Goal: Task Accomplishment & Management: Manage account settings

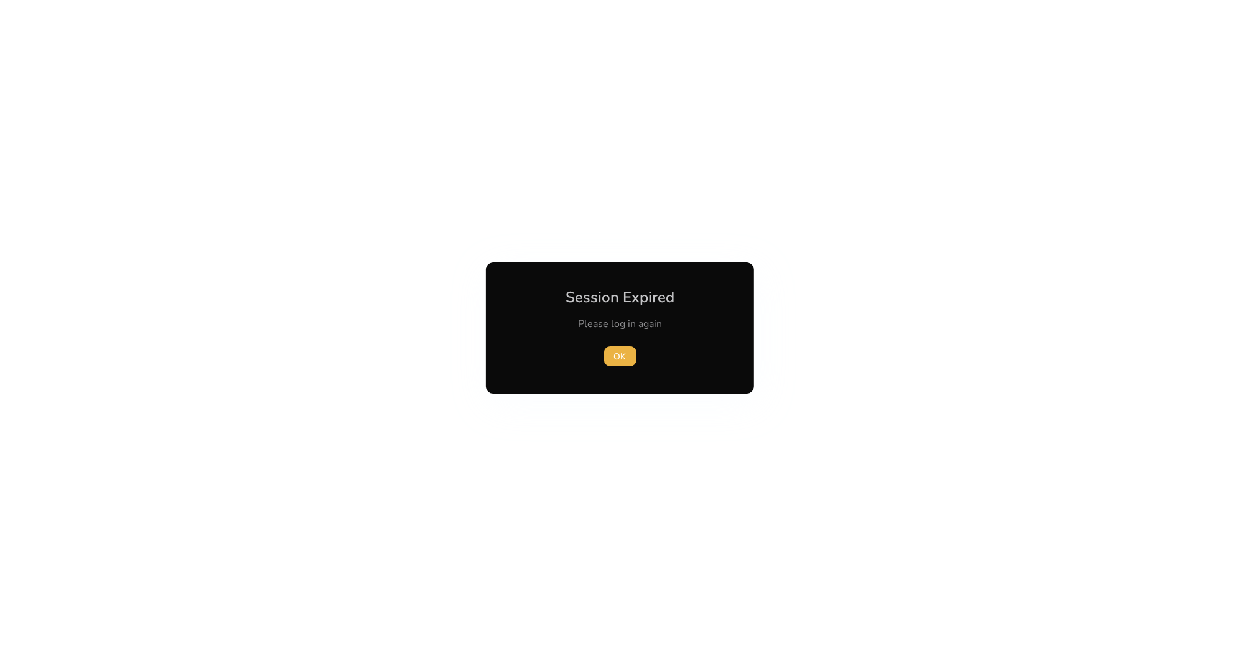
click at [603, 352] on div "OK" at bounding box center [620, 357] width 139 height 20
click at [614, 353] on span "OK" at bounding box center [620, 356] width 12 height 13
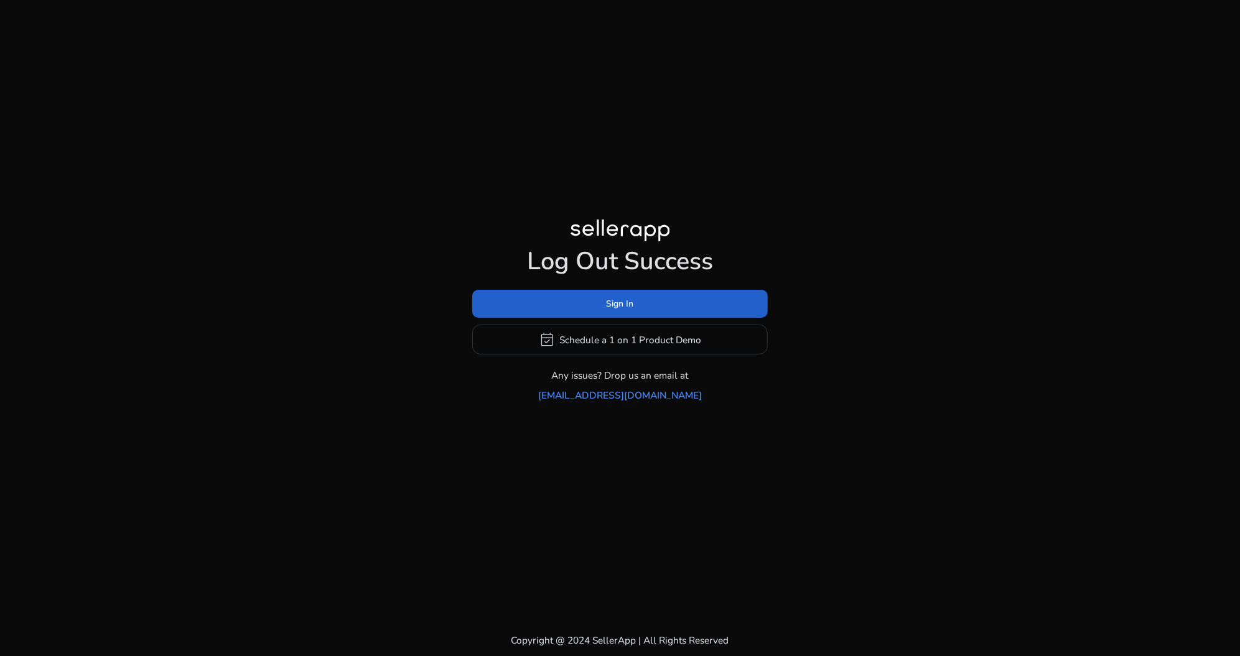
click at [725, 305] on span at bounding box center [620, 304] width 296 height 30
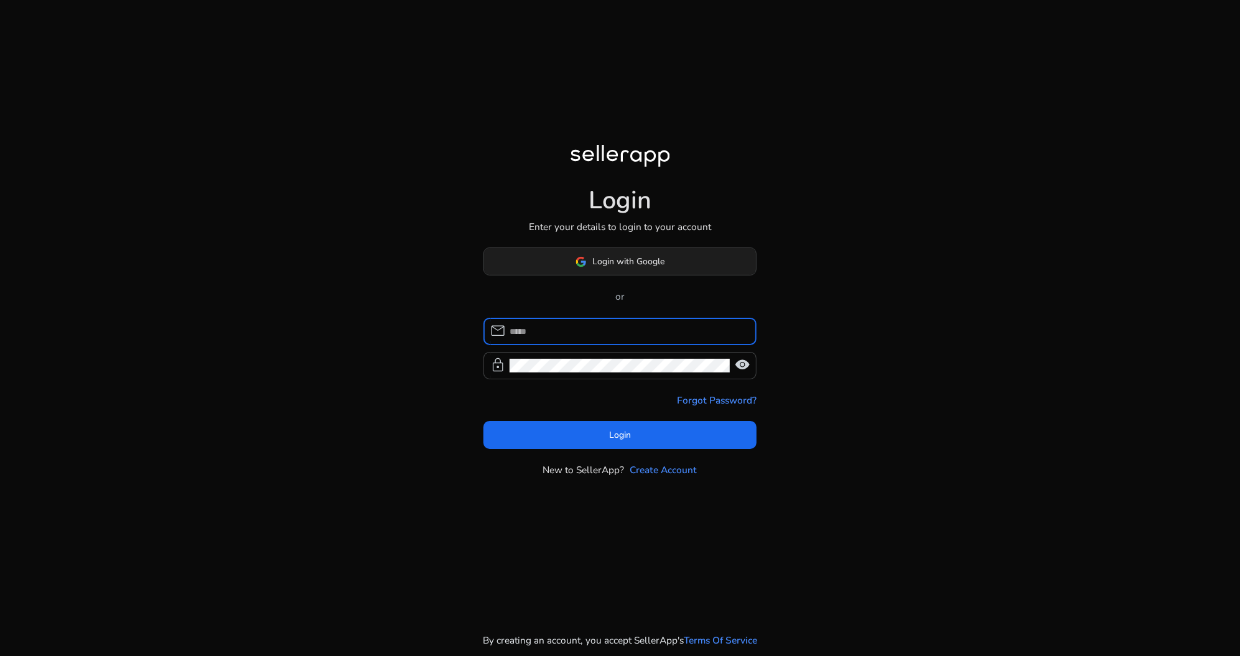
click at [698, 255] on span at bounding box center [620, 262] width 272 height 30
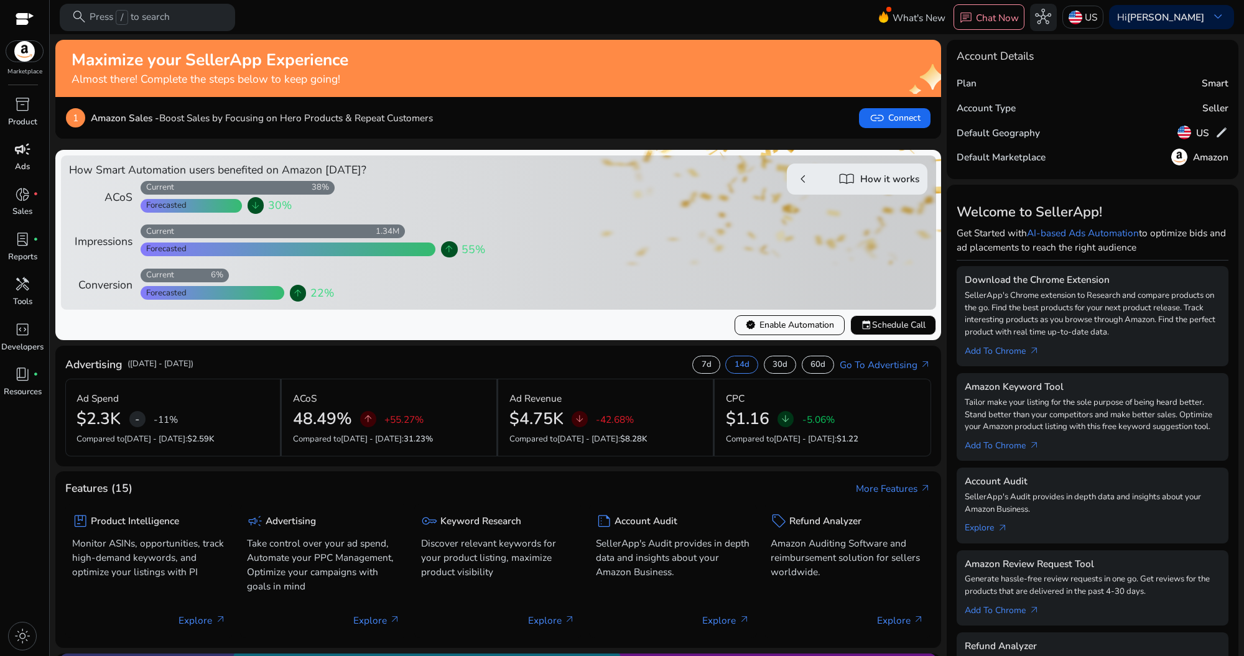
click at [28, 157] on span "campaign" at bounding box center [22, 149] width 16 height 16
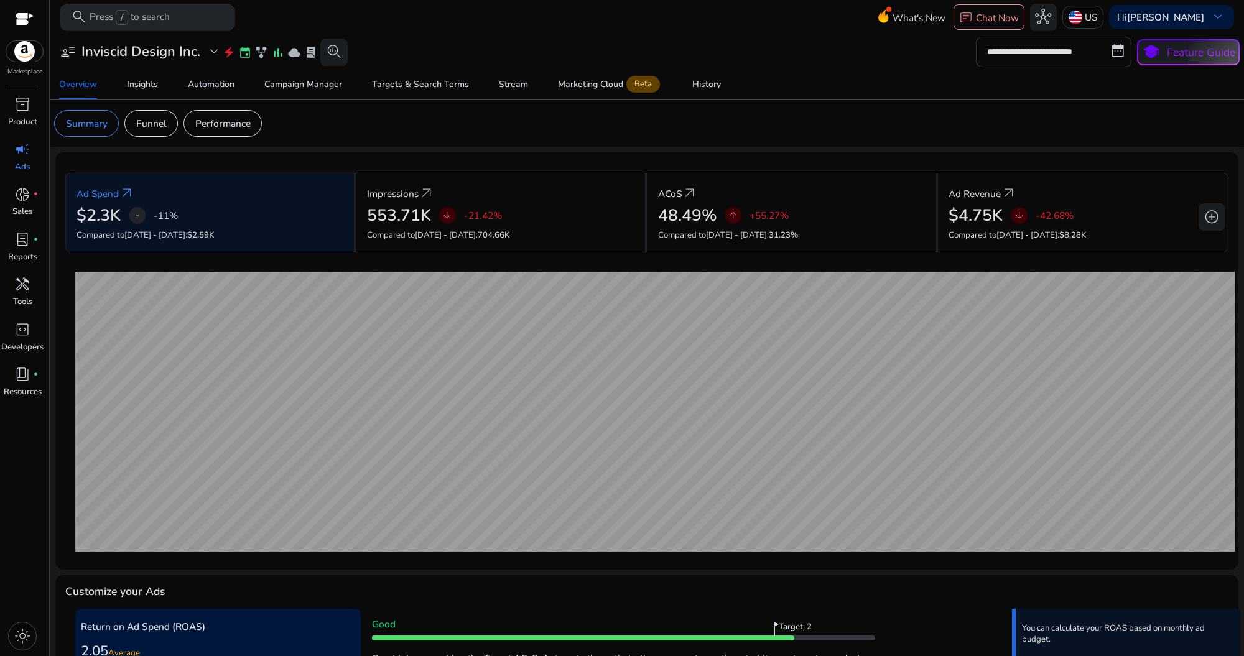
click at [1069, 51] on input "**********" at bounding box center [1054, 52] width 156 height 30
select select "*"
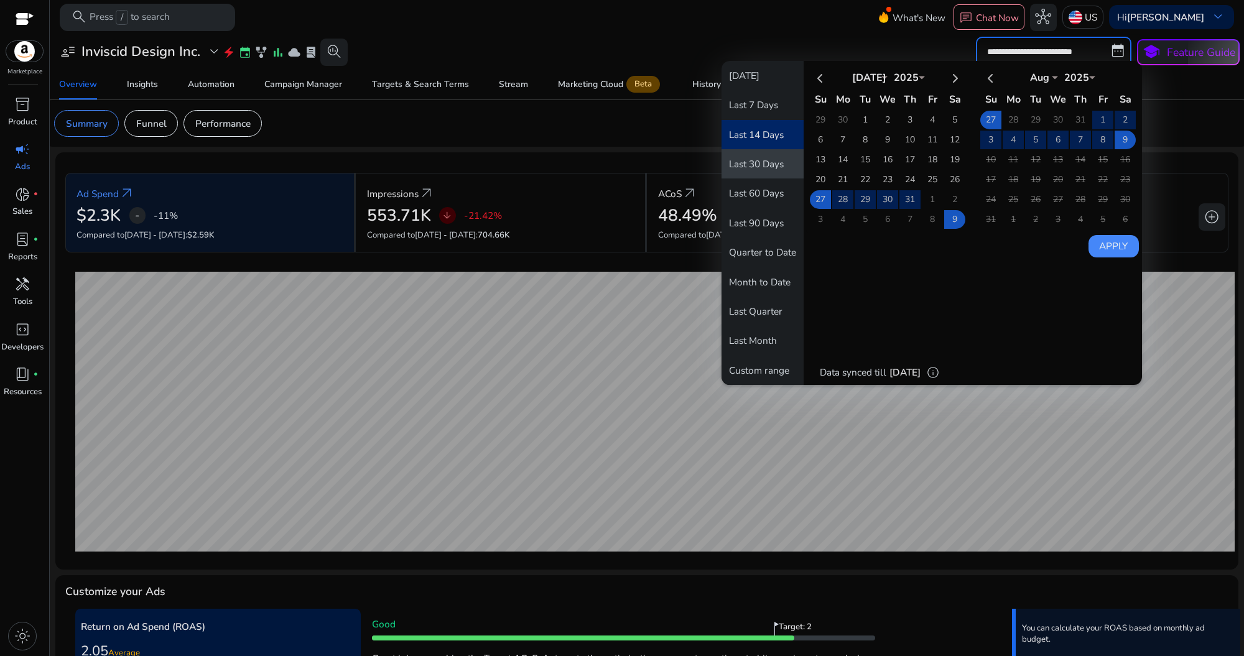
click at [768, 164] on button "Last 30 Days" at bounding box center [763, 163] width 82 height 29
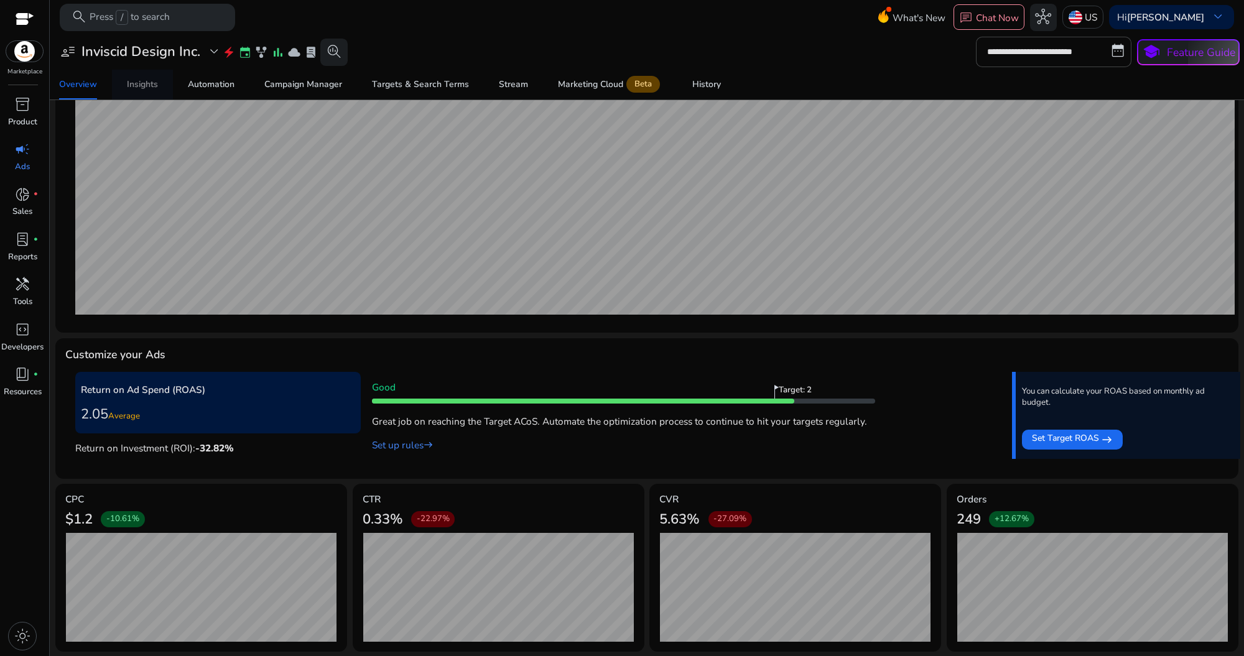
click at [142, 87] on div "Insights" at bounding box center [142, 84] width 31 height 9
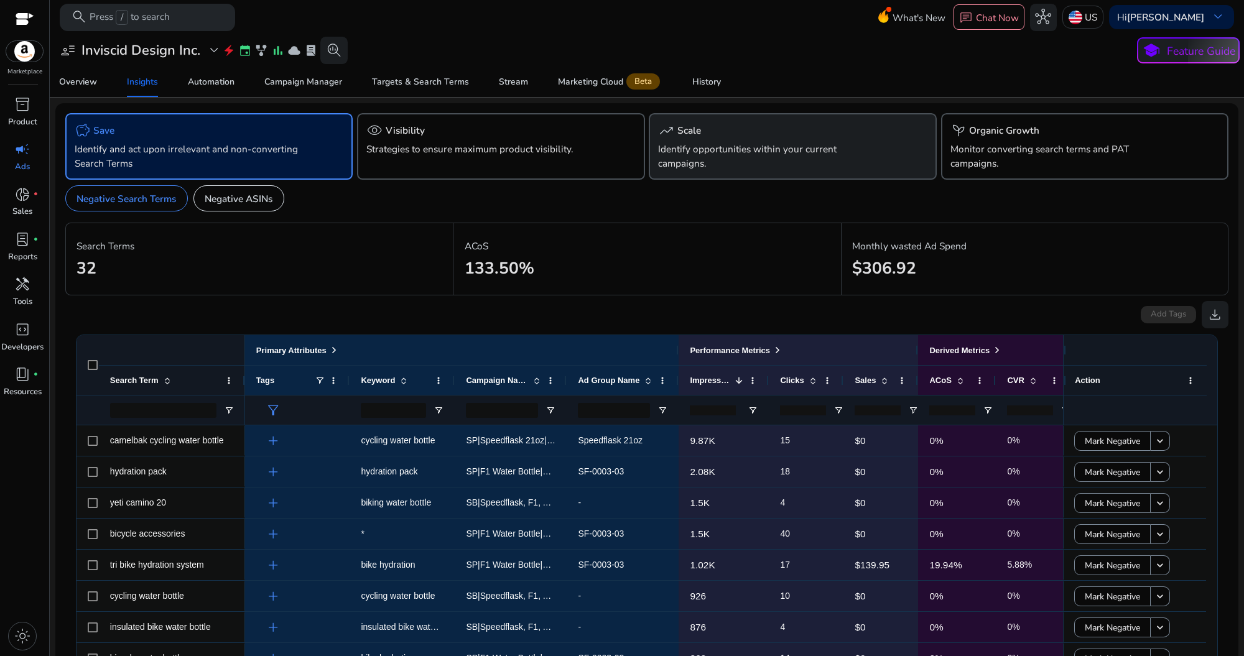
click at [701, 154] on p "Identify opportunities within your current campaigns." at bounding box center [770, 156] width 224 height 29
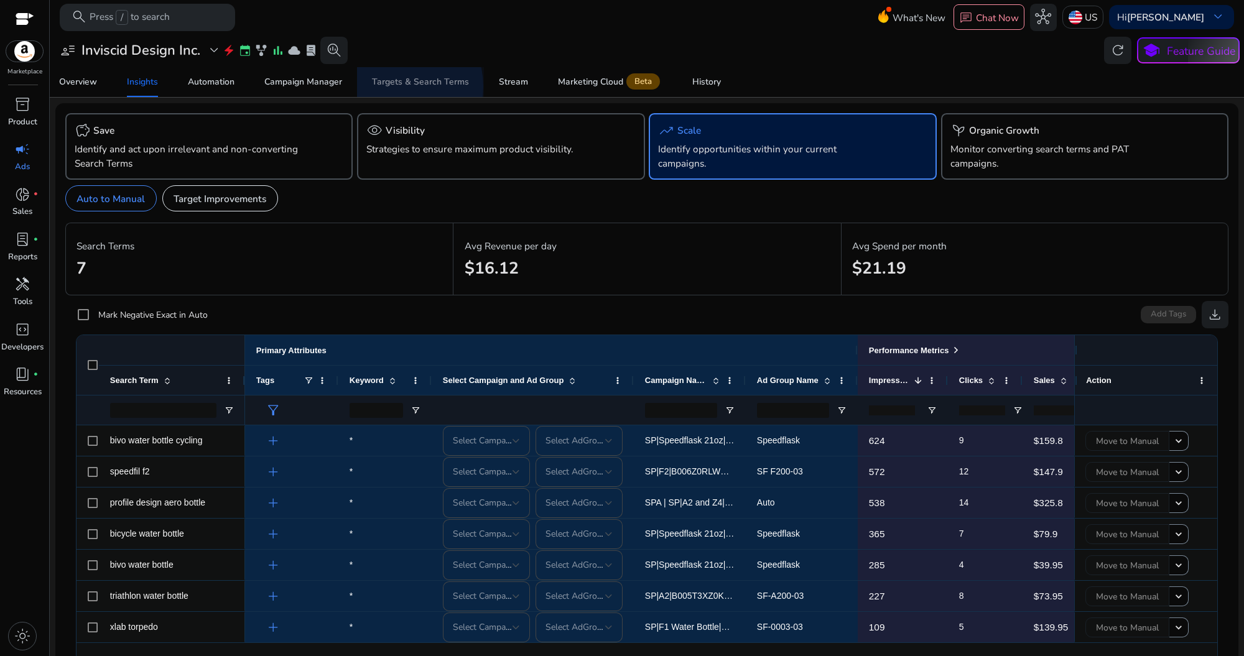
click at [394, 86] on div "Targets & Search Terms" at bounding box center [420, 82] width 97 height 9
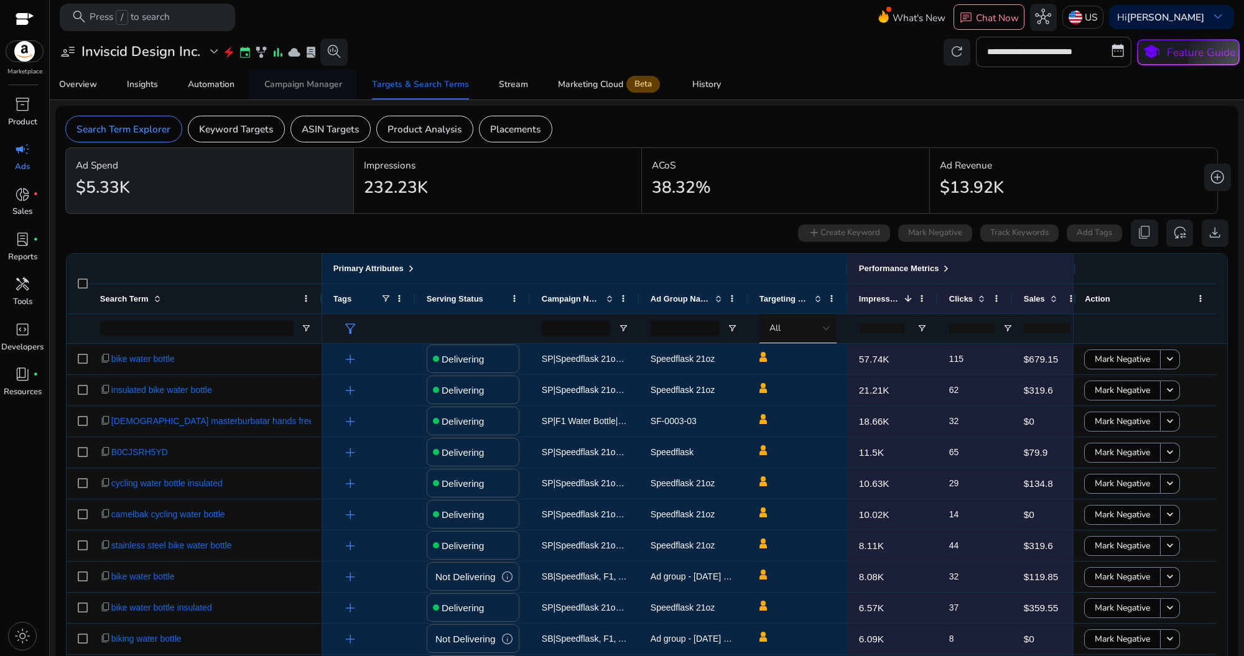
click at [331, 85] on div "Campaign Manager" at bounding box center [303, 84] width 78 height 9
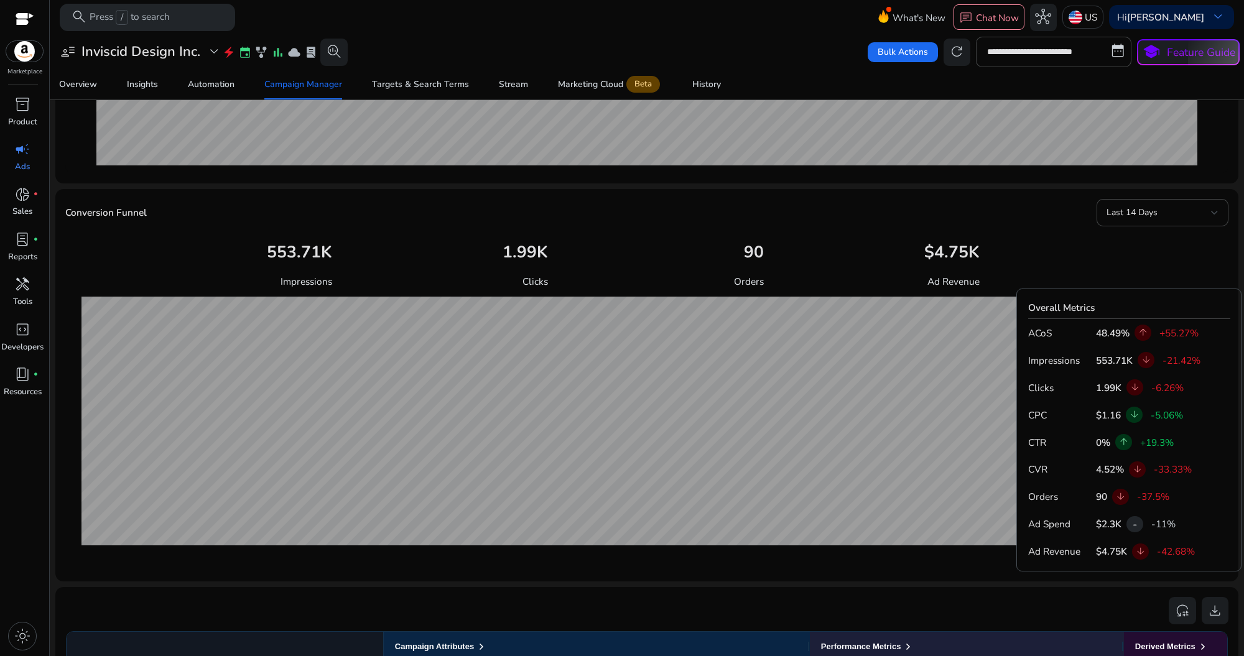
scroll to position [381, 0]
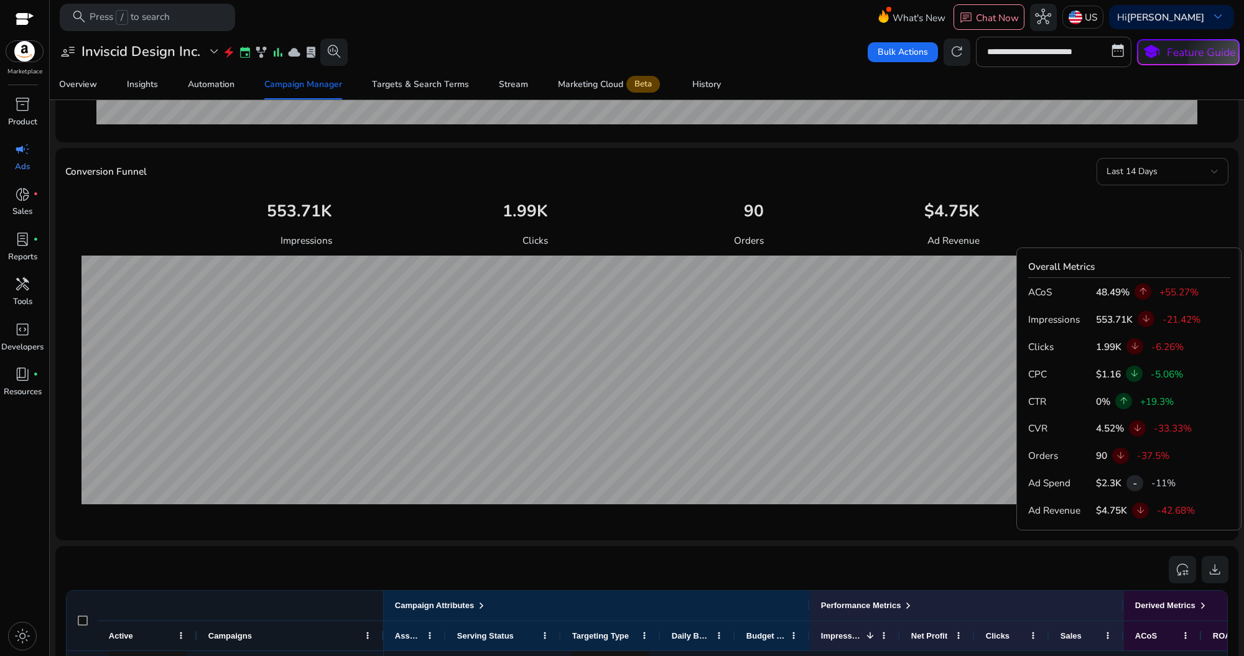
click at [1153, 158] on div "Last 14 Days" at bounding box center [1163, 171] width 112 height 27
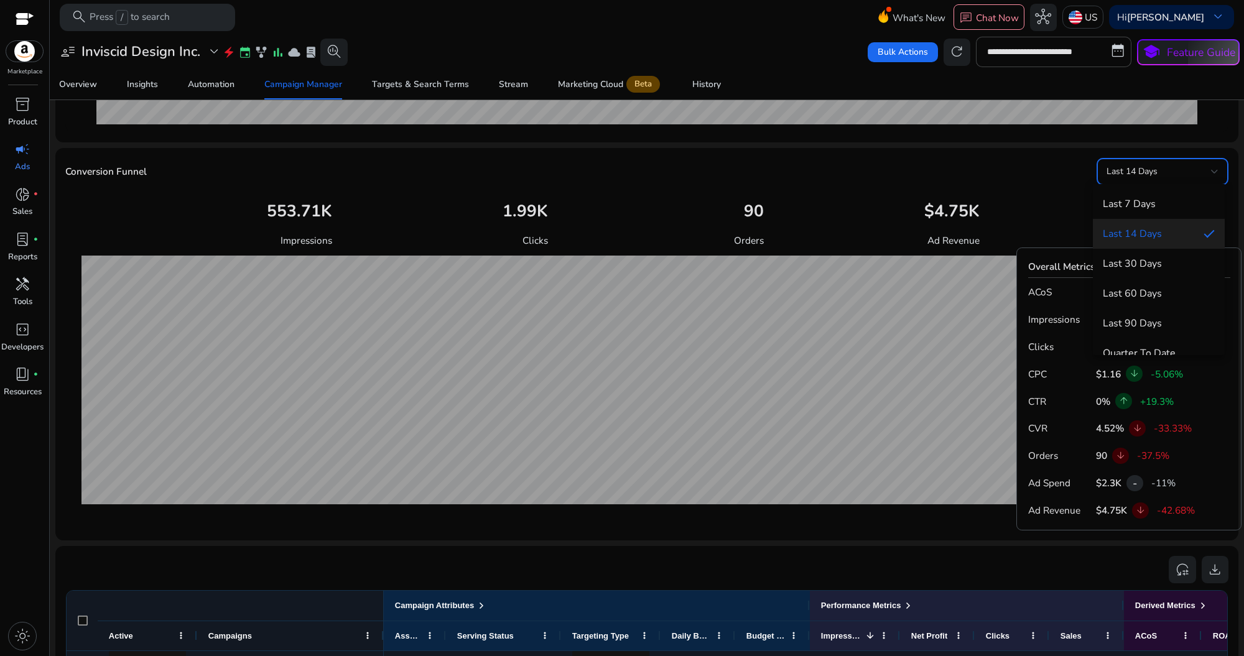
click at [733, 205] on div at bounding box center [622, 328] width 1244 height 656
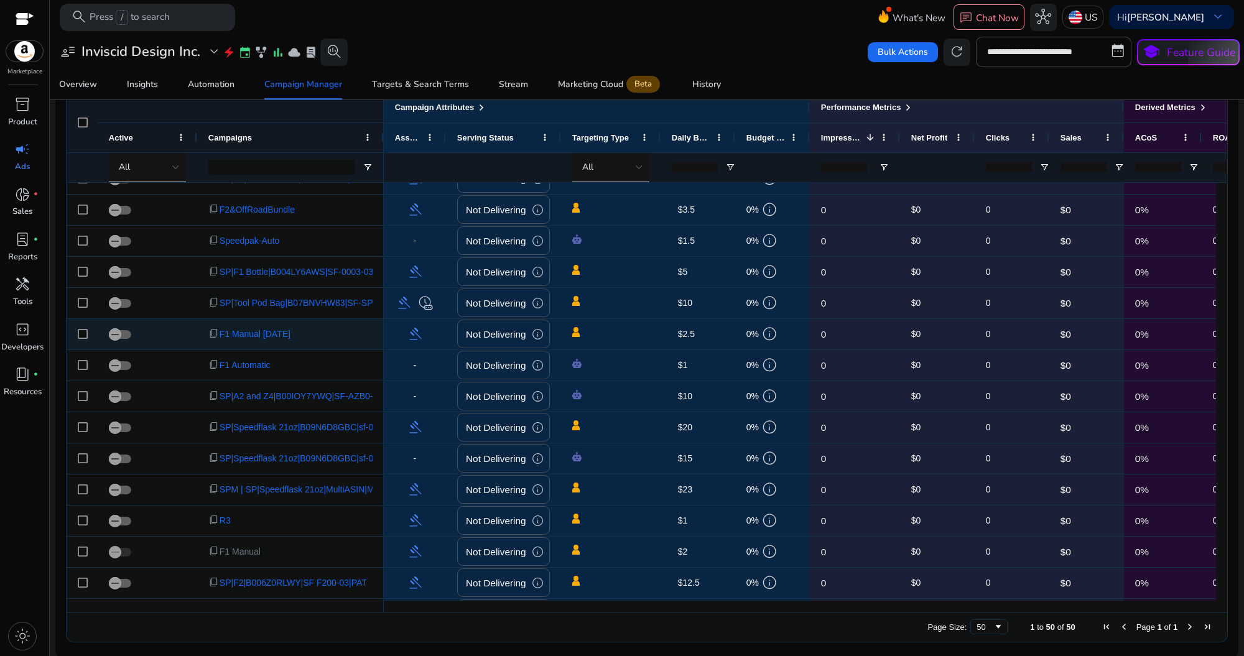
scroll to position [0, 0]
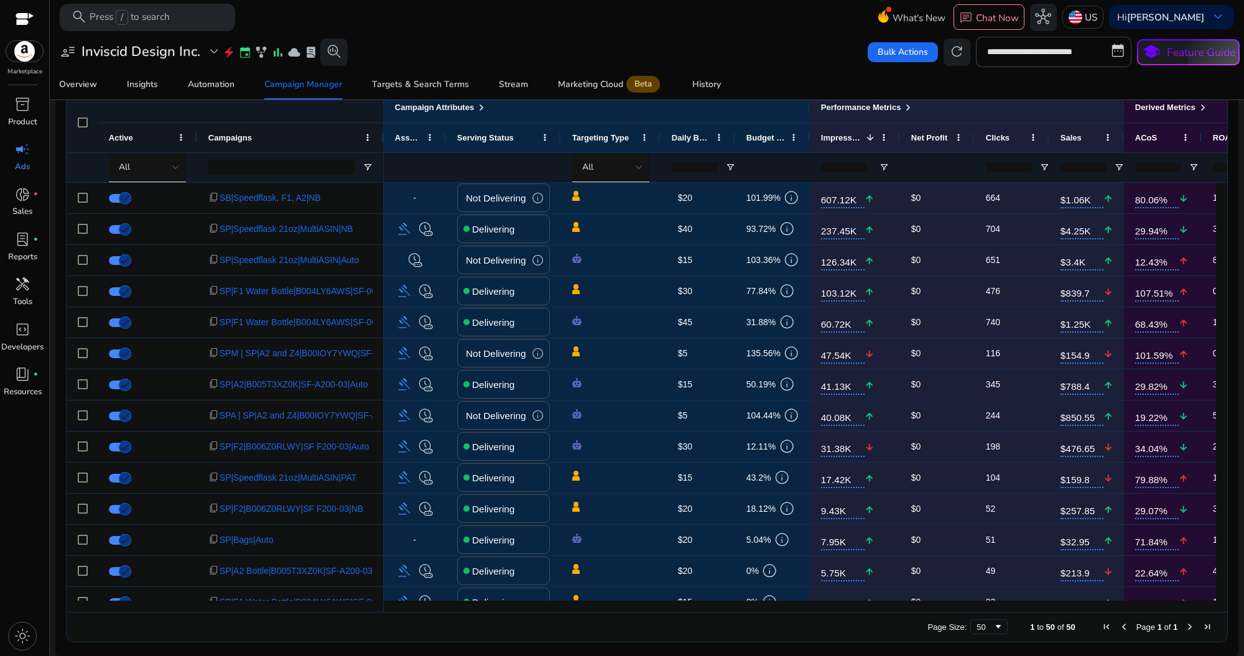
click at [743, 18] on mat-toolbar "search Press / to search What's New chat Chat Now hub US Hi Bryan Beauchamp key…" at bounding box center [647, 17] width 1195 height 34
click at [761, 29] on mat-toolbar "search Press / to search What's New chat Chat Now hub US Hi Bryan Beauchamp key…" at bounding box center [647, 17] width 1195 height 34
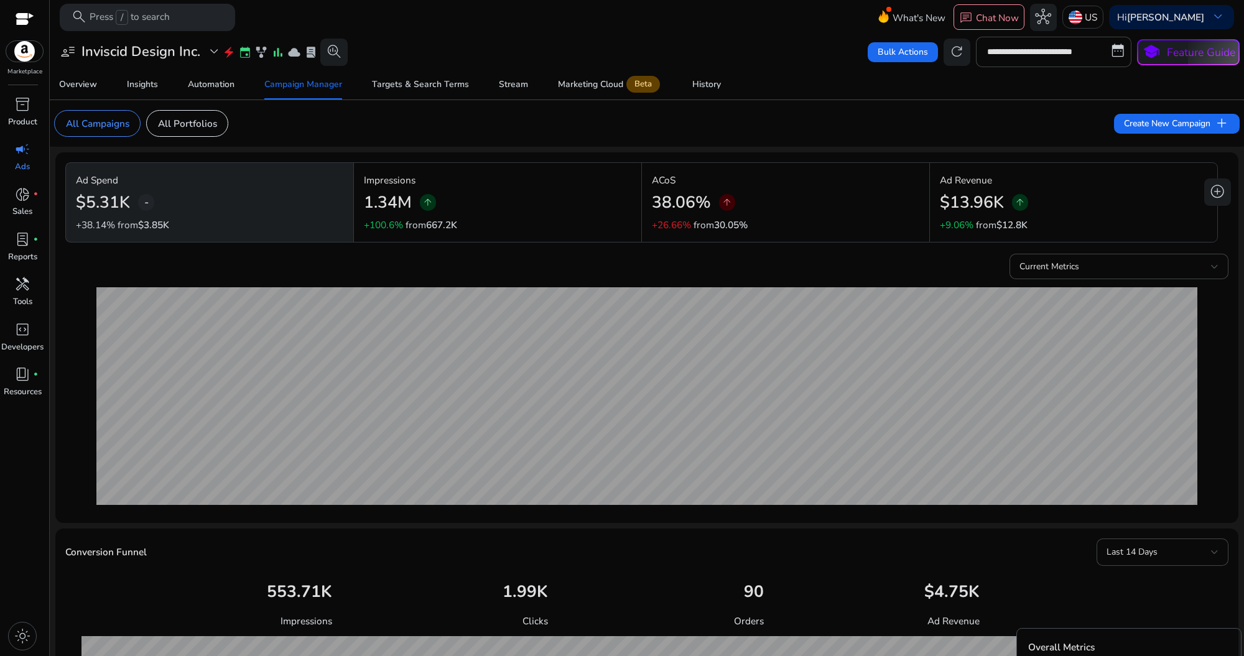
click at [967, 134] on mat-card "All Campaigns All Portfolios Create New Campaign add" at bounding box center [647, 123] width 1206 height 47
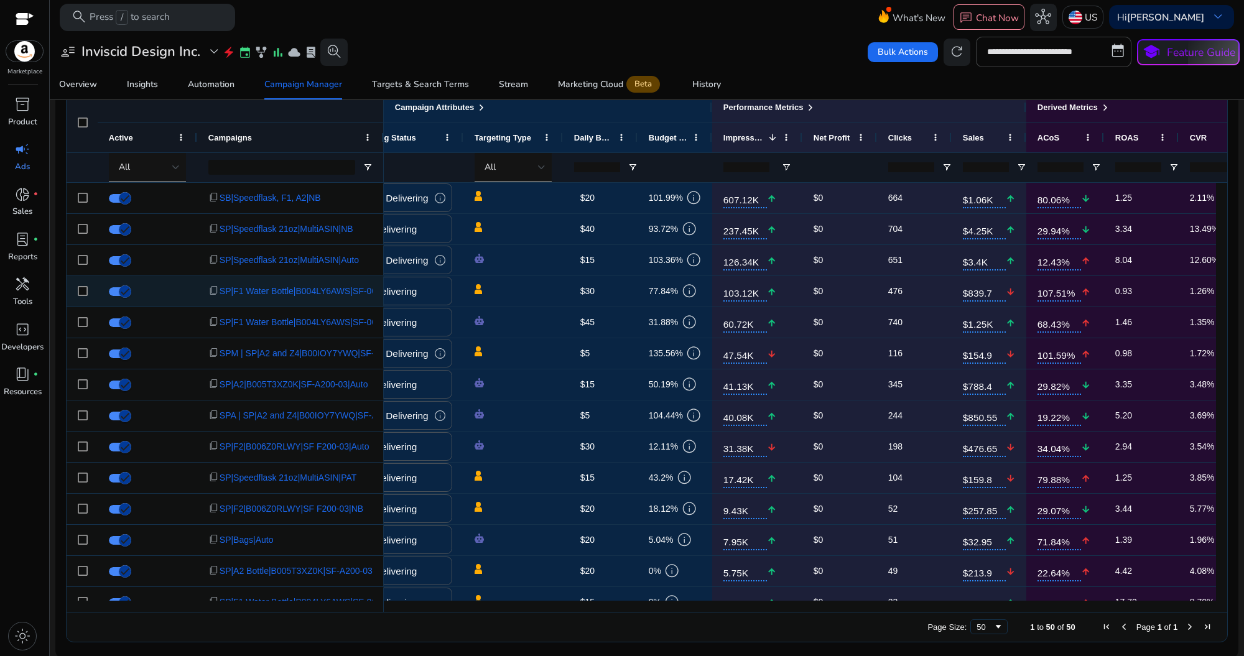
scroll to position [0, 84]
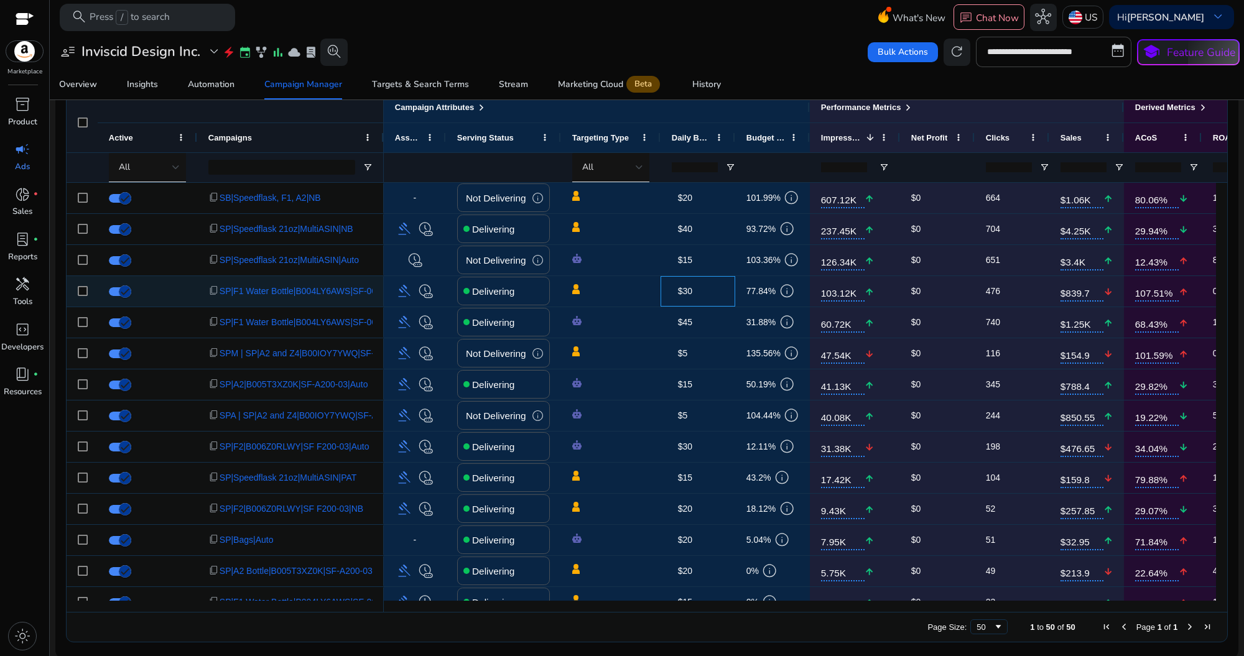
click at [684, 293] on span "$30" at bounding box center [685, 291] width 14 height 10
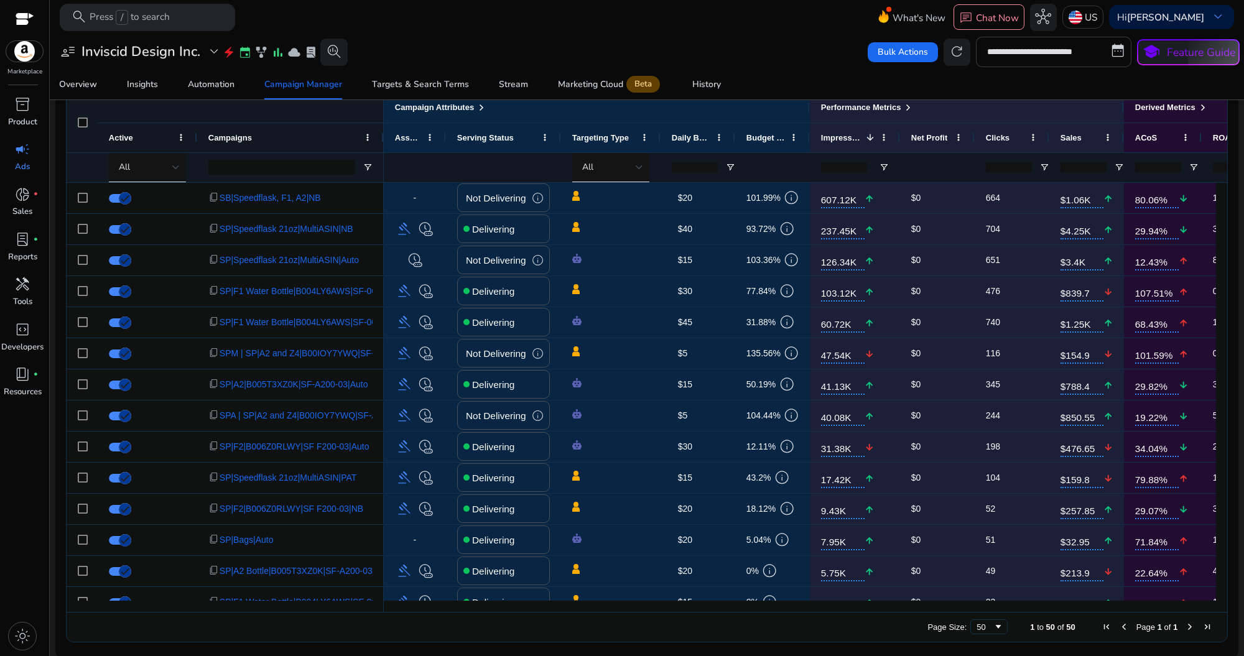
click at [1074, 50] on input "**********" at bounding box center [1054, 52] width 156 height 30
select select "*"
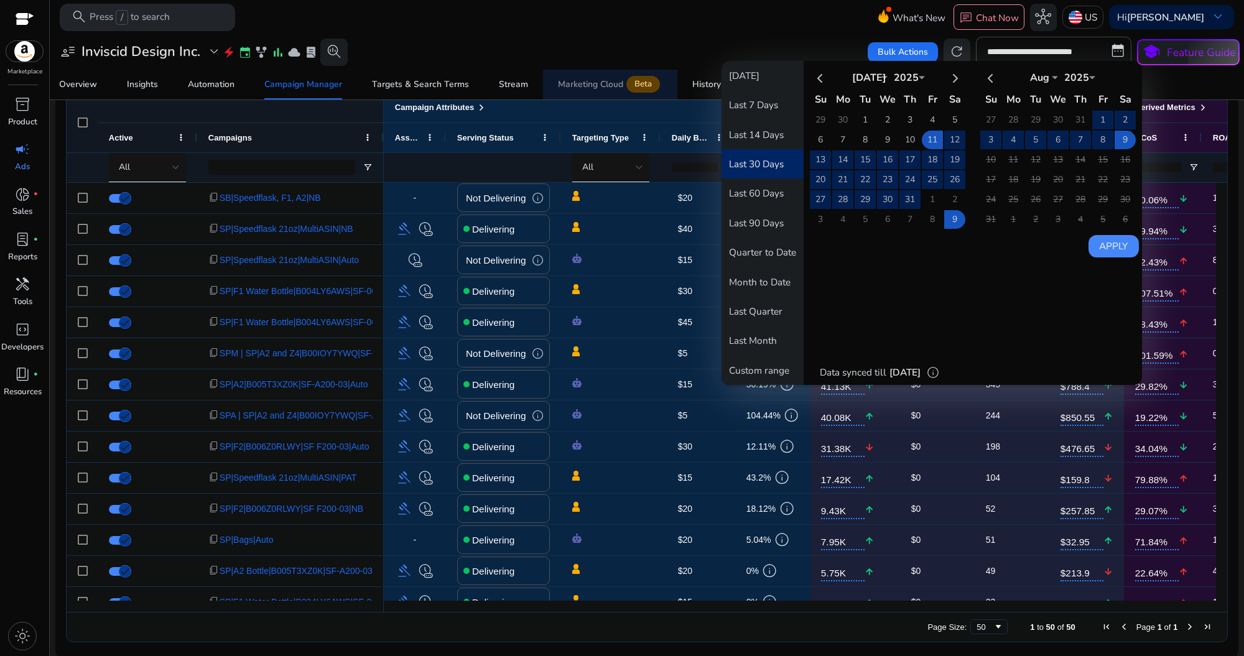
click at [576, 75] on span "Marketing Cloud Beta" at bounding box center [610, 85] width 105 height 30
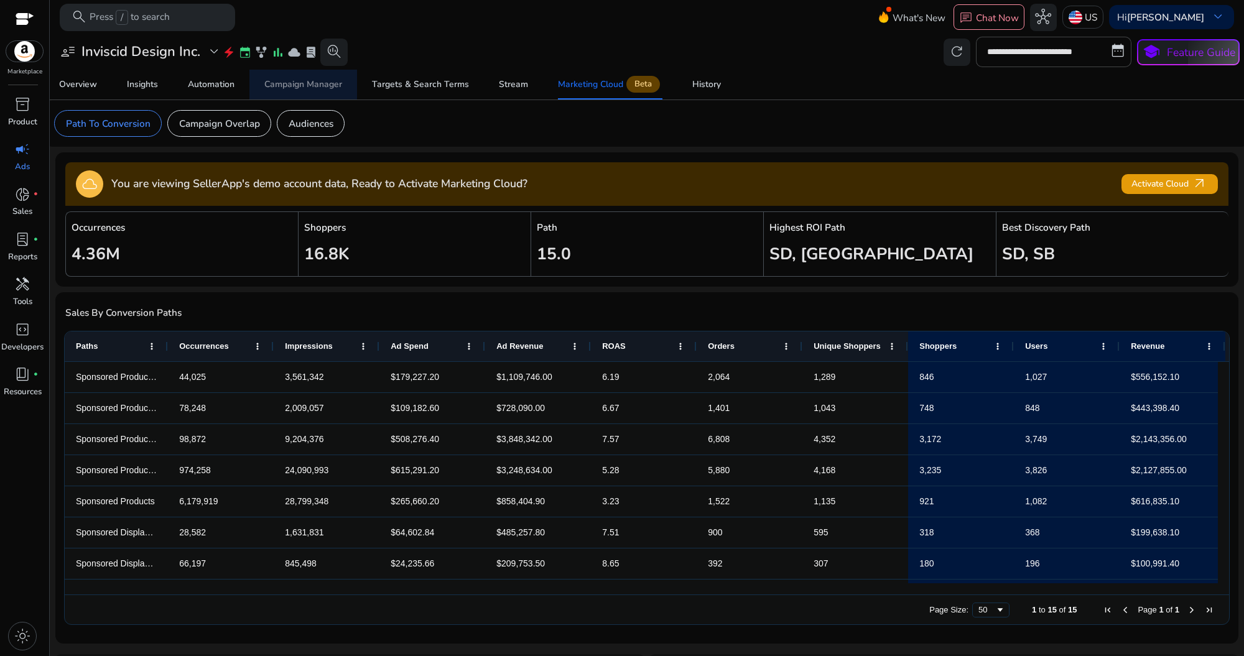
click at [279, 77] on span "Campaign Manager" at bounding box center [303, 85] width 78 height 30
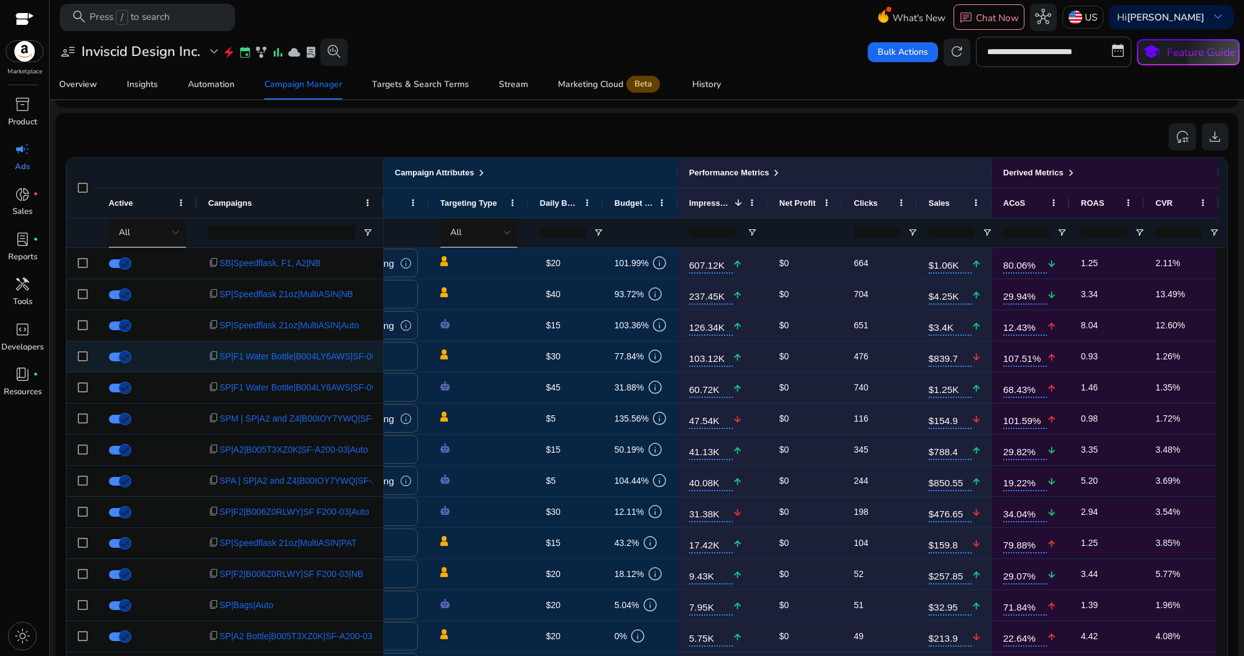
scroll to position [807, 0]
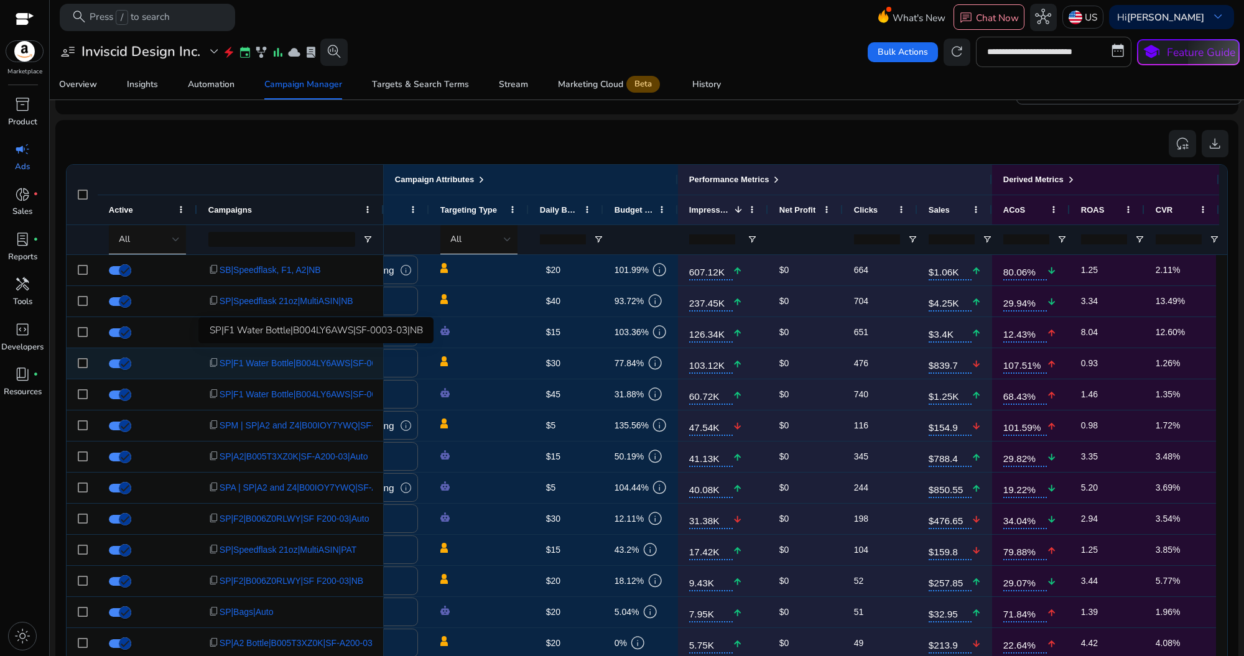
click at [258, 364] on span "SP|F1 Water Bottle|B004LY6AWS|SF-0003-03|NB" at bounding box center [316, 364] width 193 height 26
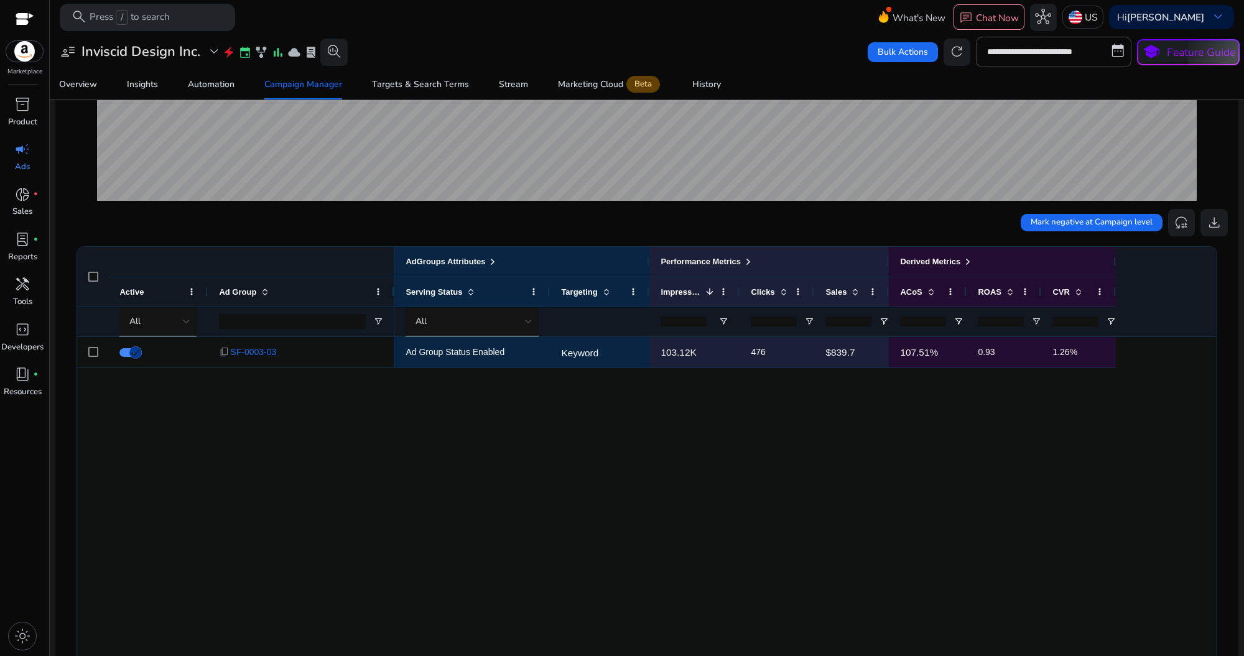
scroll to position [301, 0]
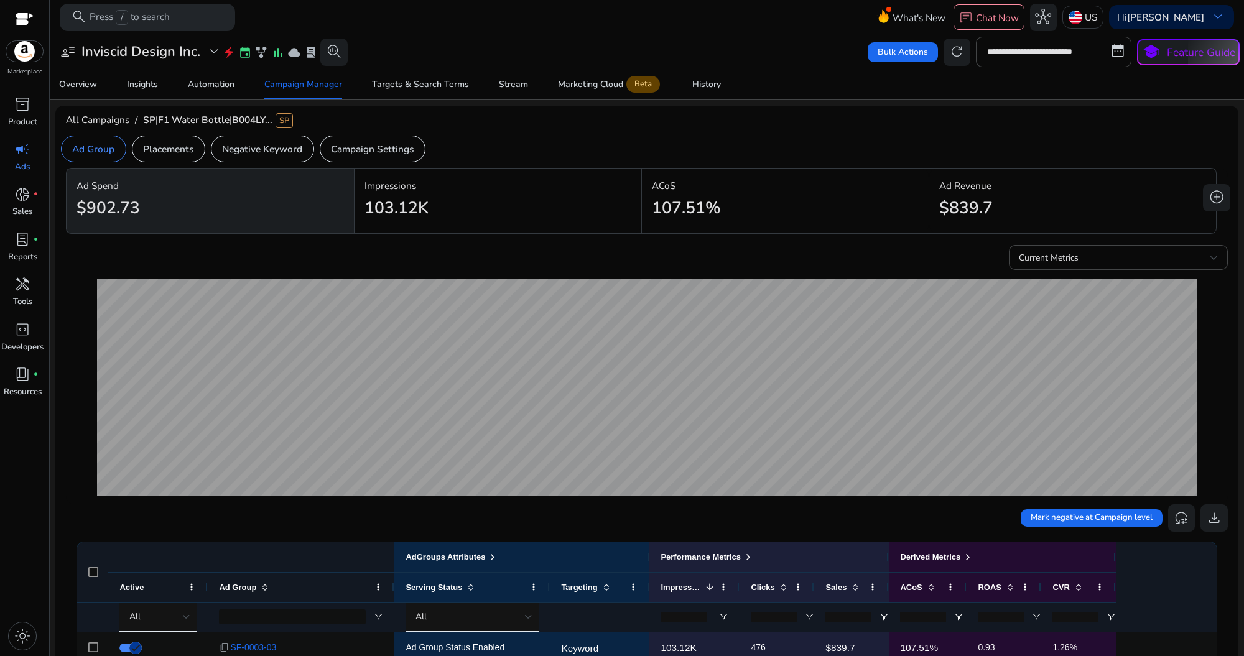
click at [261, 120] on span "SP|F1 Water Bottle|B004LY... SP" at bounding box center [218, 119] width 150 height 13
click at [253, 123] on span "SP|F1 Water Bottle|B004LY... SP" at bounding box center [218, 119] width 150 height 13
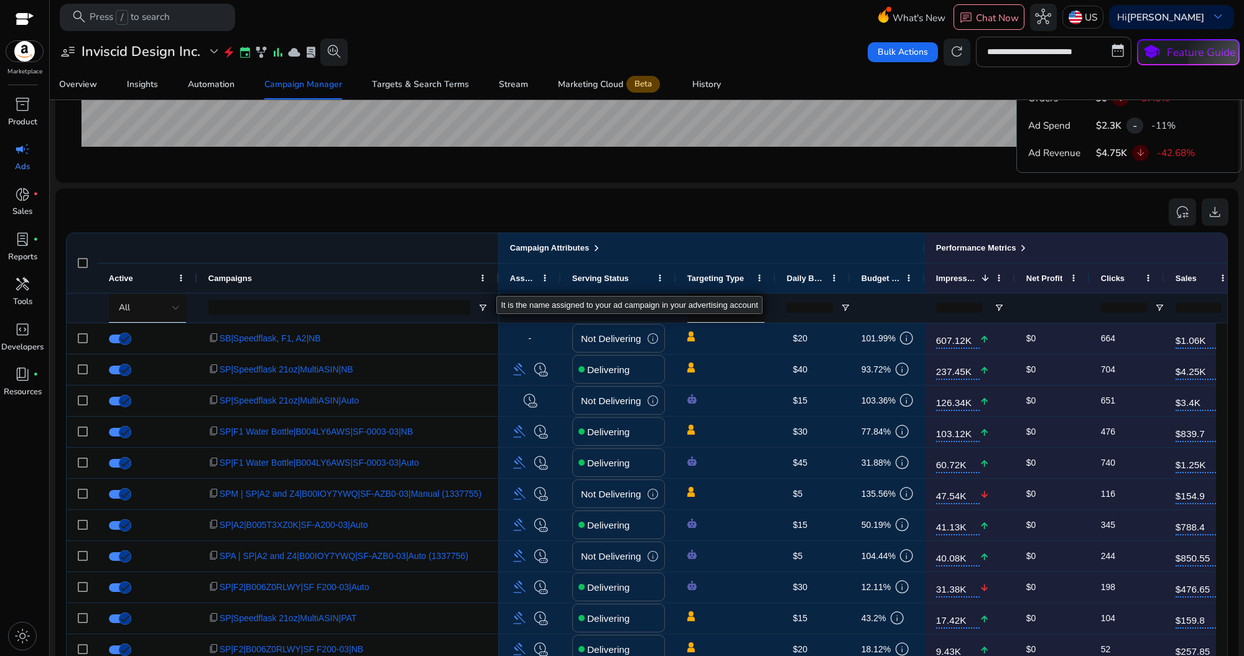
drag, startPoint x: 381, startPoint y: 286, endPoint x: 496, endPoint y: 282, distance: 115.1
click at [496, 282] on div at bounding box center [498, 278] width 5 height 29
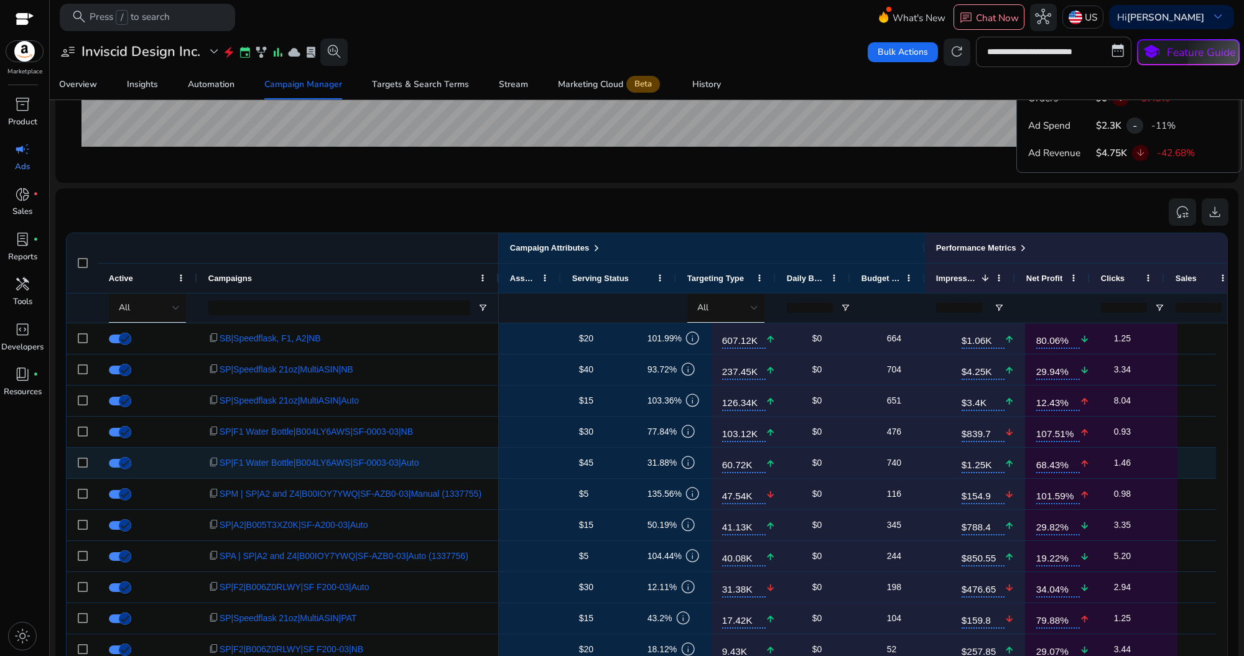
scroll to position [0, 253]
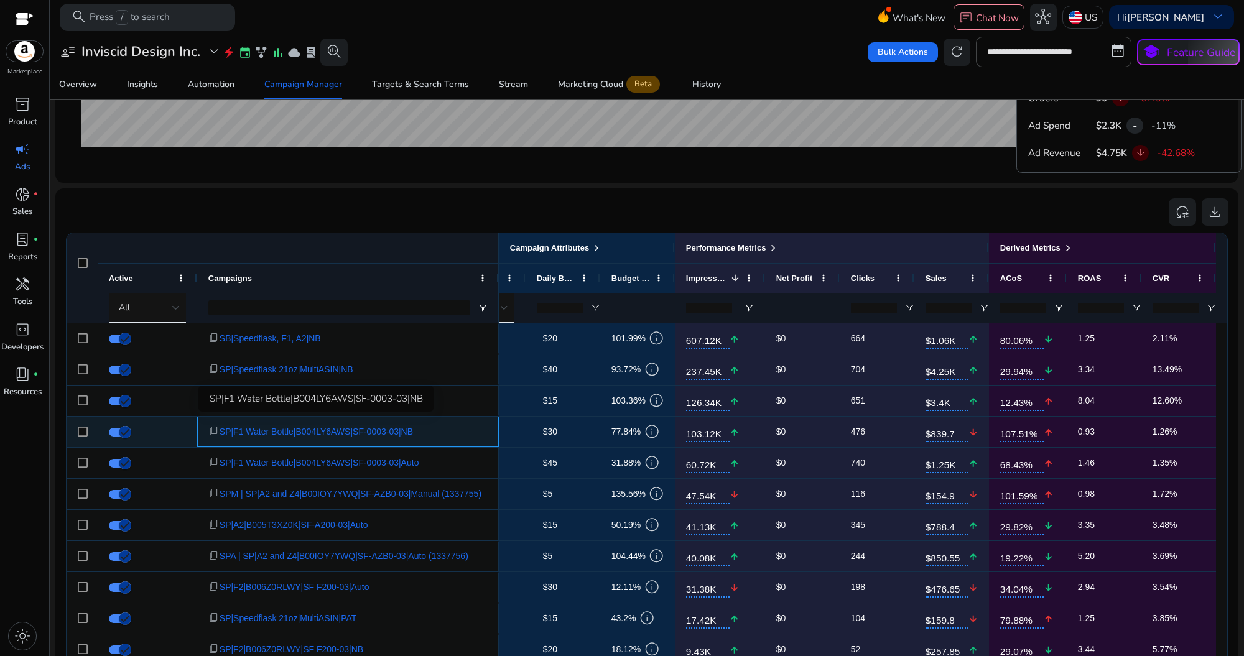
click at [413, 432] on span "SP|F1 Water Bottle|B004LY6AWS|SF-0003-03|NB" at bounding box center [316, 432] width 193 height 26
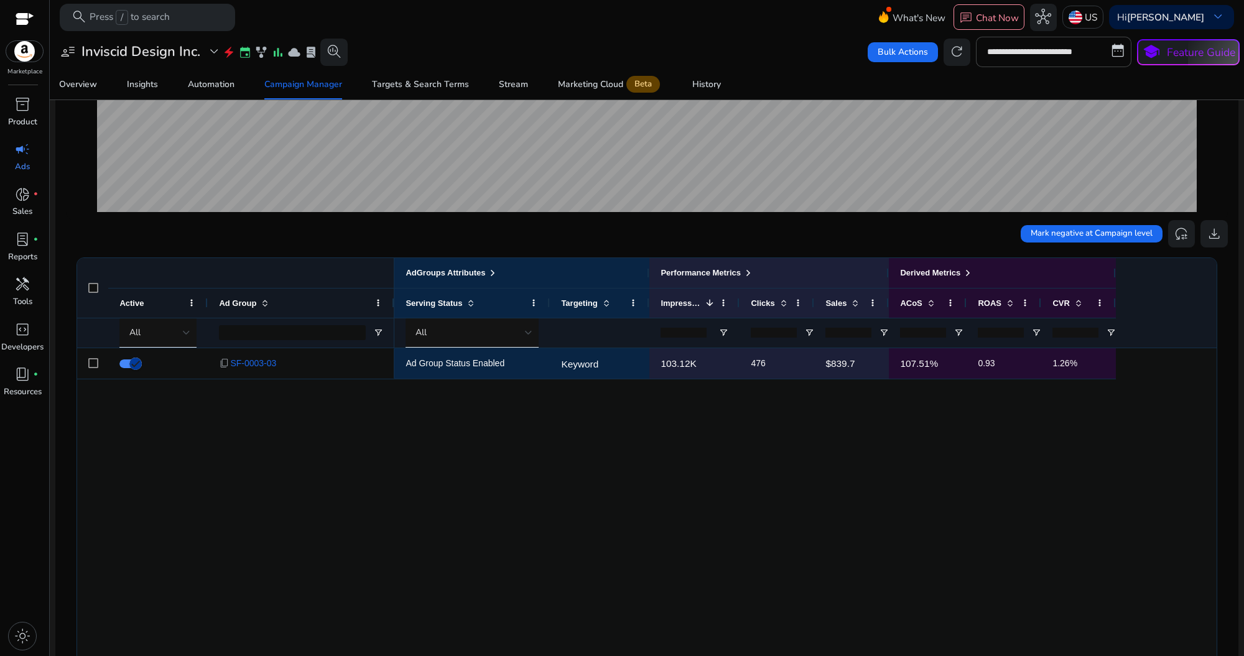
scroll to position [288, 0]
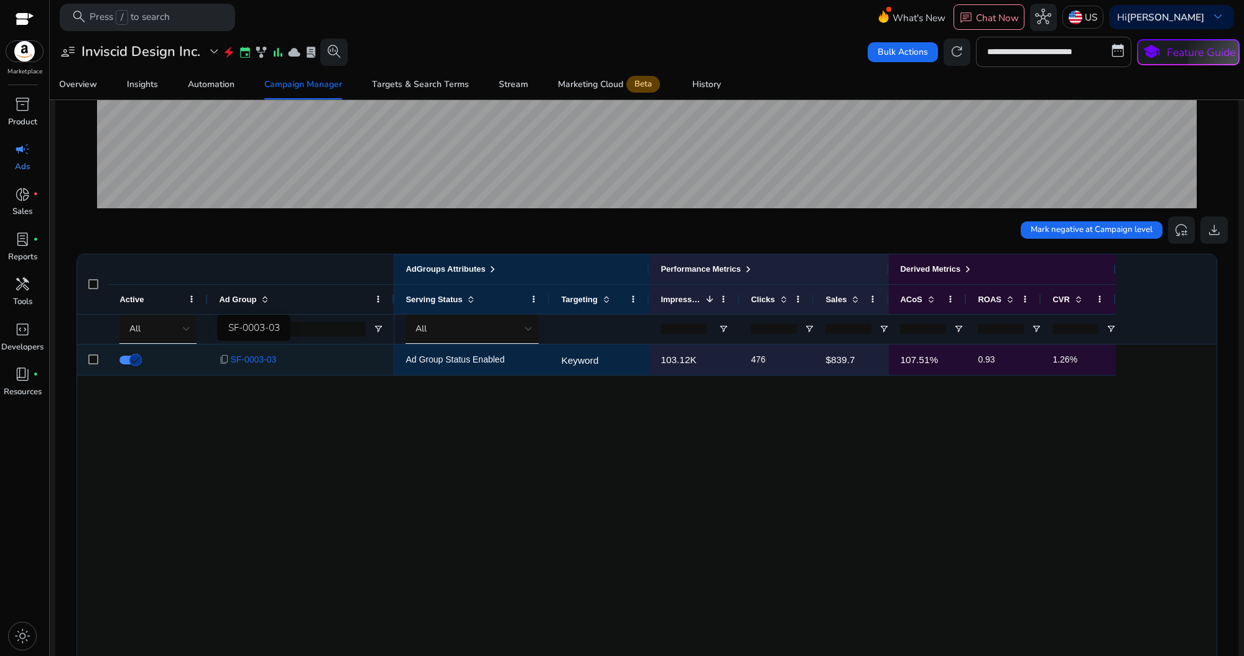
click at [250, 360] on span "SF-0003-03" at bounding box center [253, 360] width 46 height 26
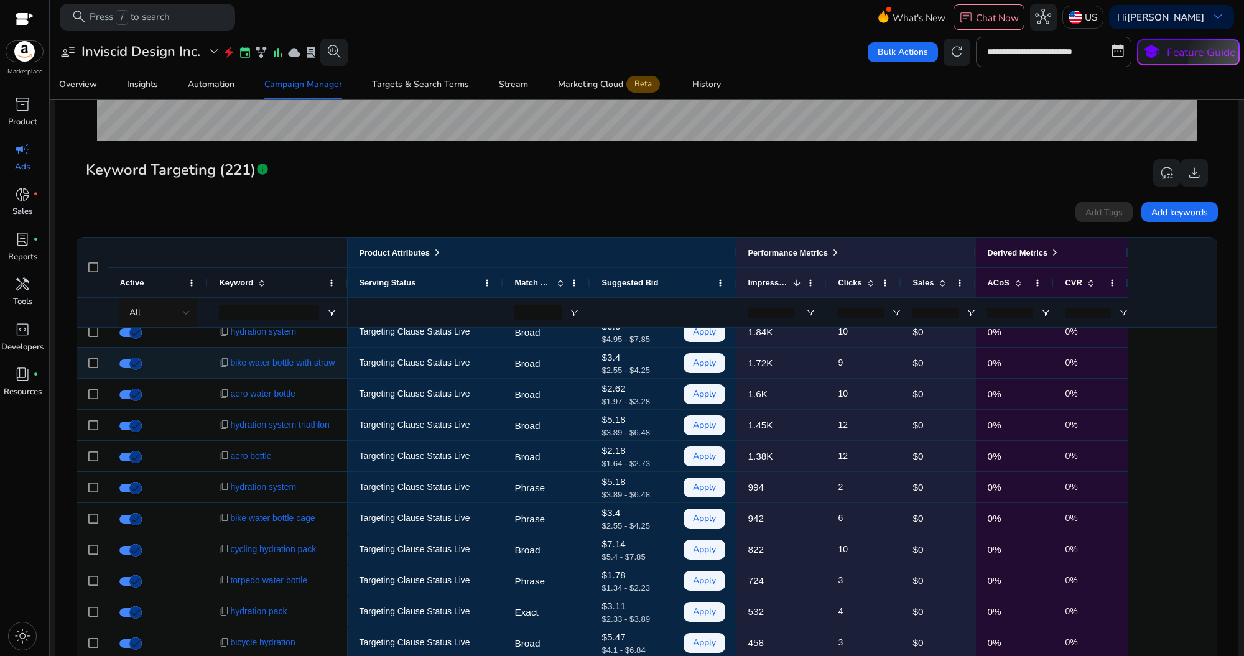
scroll to position [377, 0]
